Goal: Find specific page/section

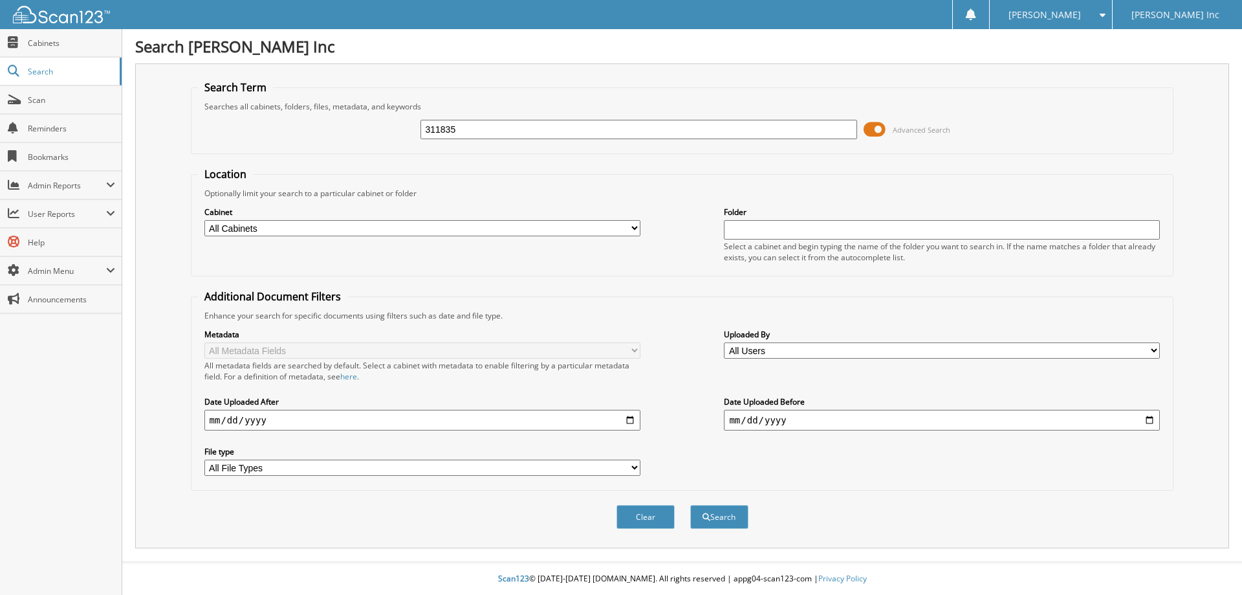
type input "311835"
click at [690, 505] on button "Search" at bounding box center [719, 517] width 58 height 24
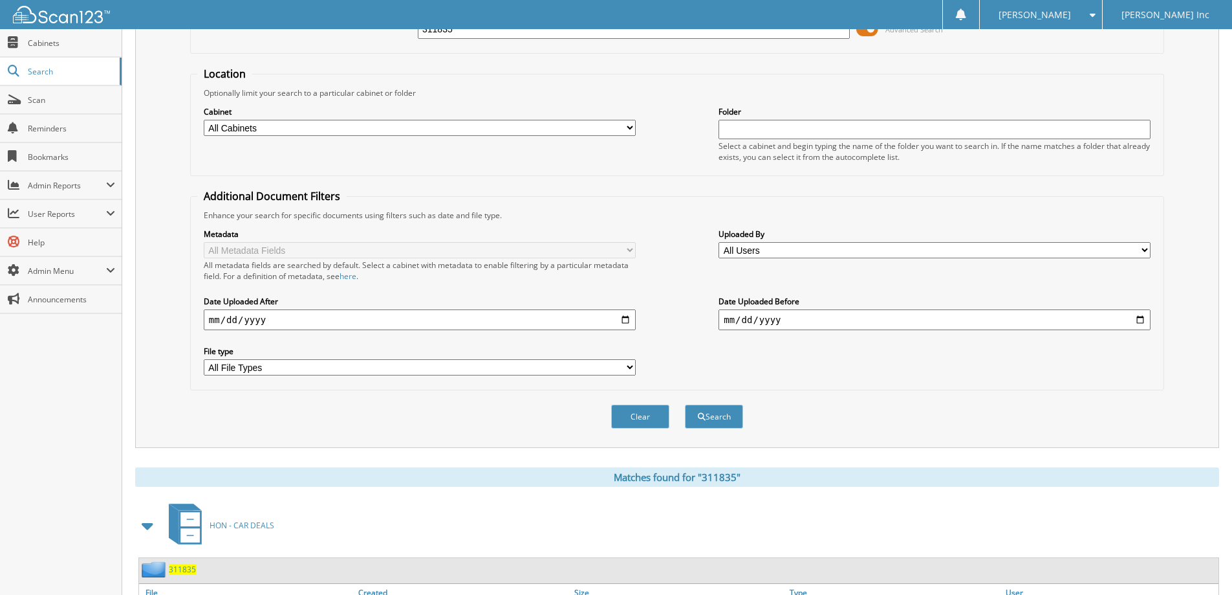
scroll to position [212, 0]
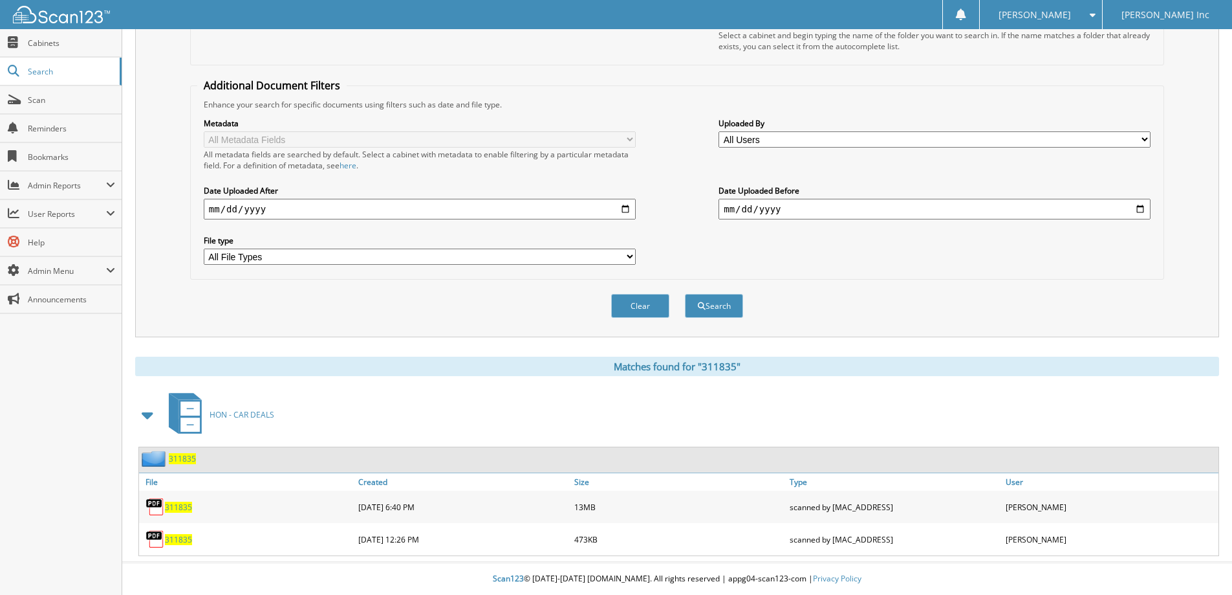
click at [178, 508] on span "311835" at bounding box center [178, 506] width 27 height 11
click at [41, 98] on span "Scan" at bounding box center [71, 99] width 87 height 11
